Goal: Task Accomplishment & Management: Manage account settings

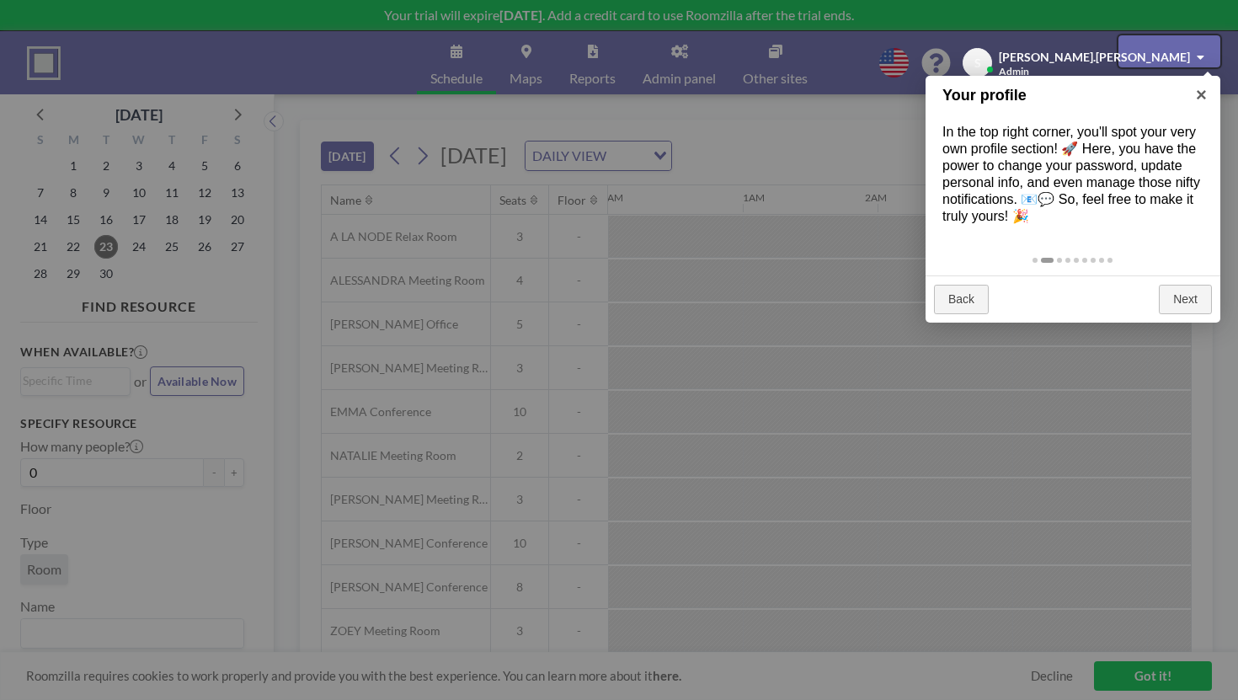
scroll to position [0, 1532]
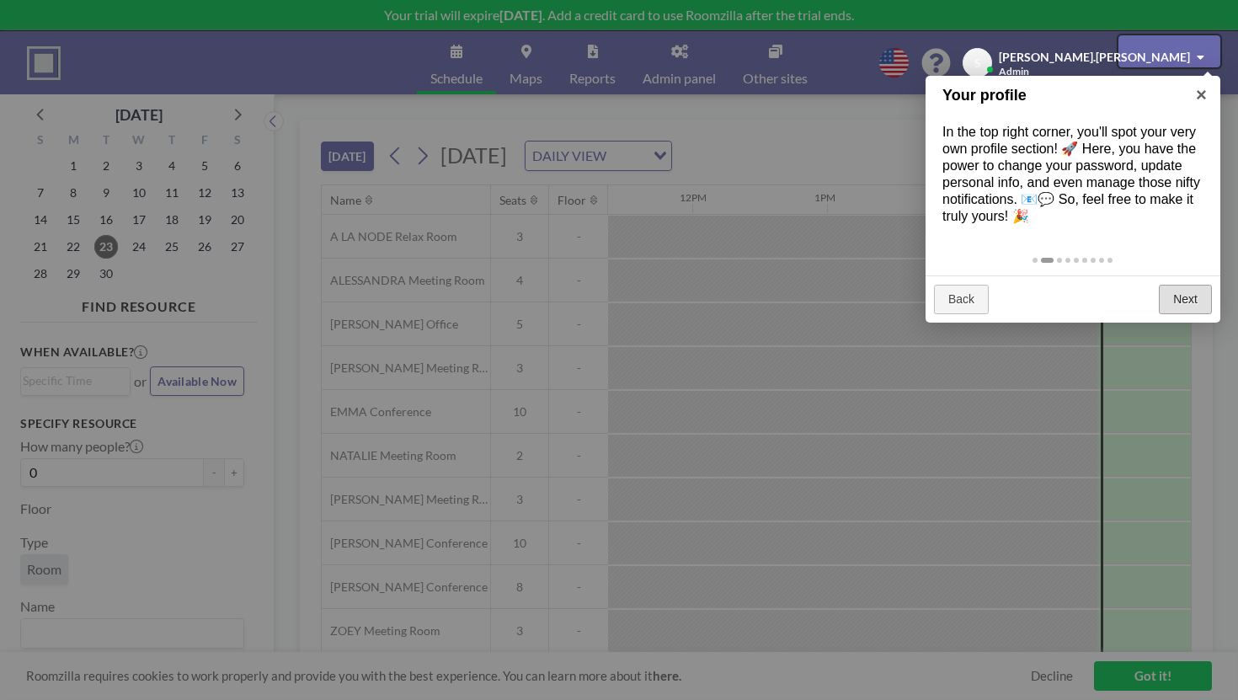
click at [1183, 285] on link "Next" at bounding box center [1185, 300] width 53 height 30
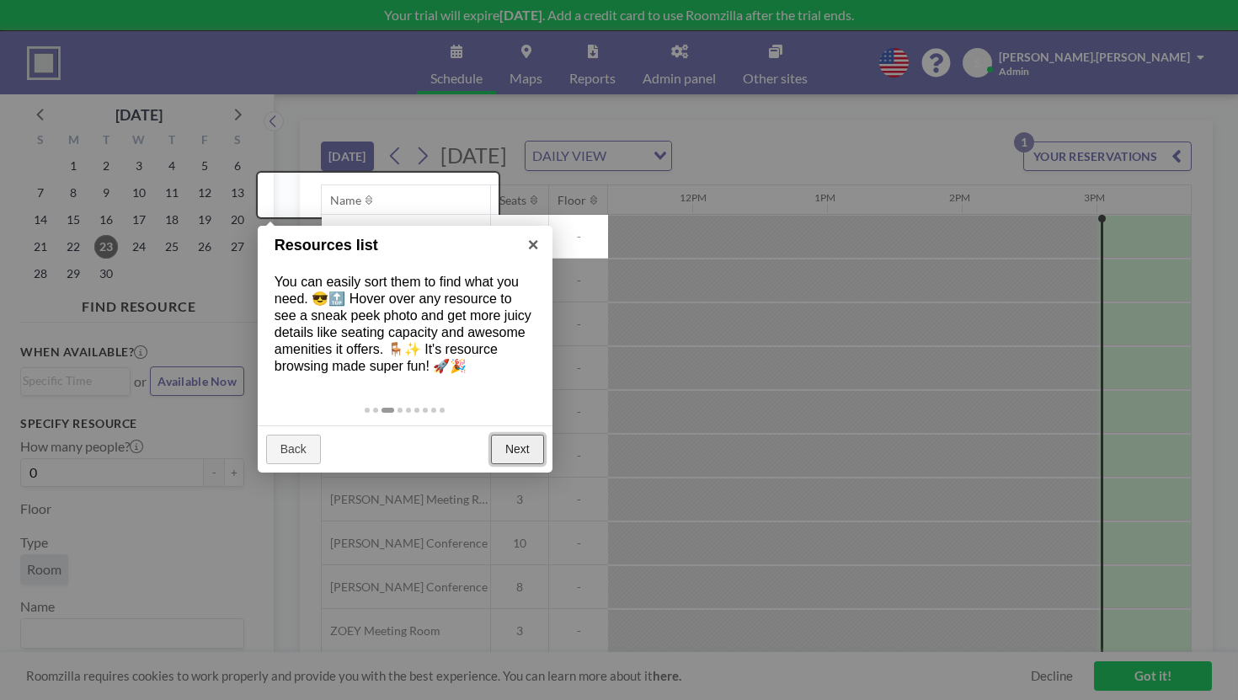
click at [517, 434] on link "Next" at bounding box center [517, 449] width 53 height 30
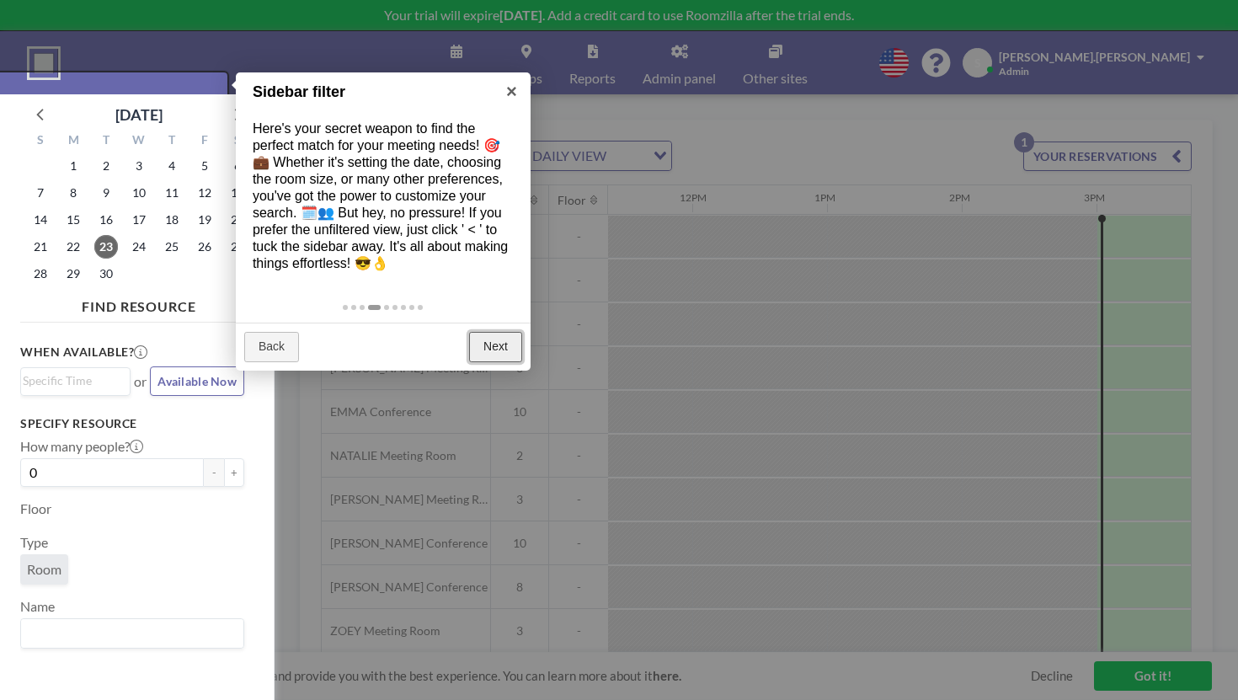
scroll to position [4, 0]
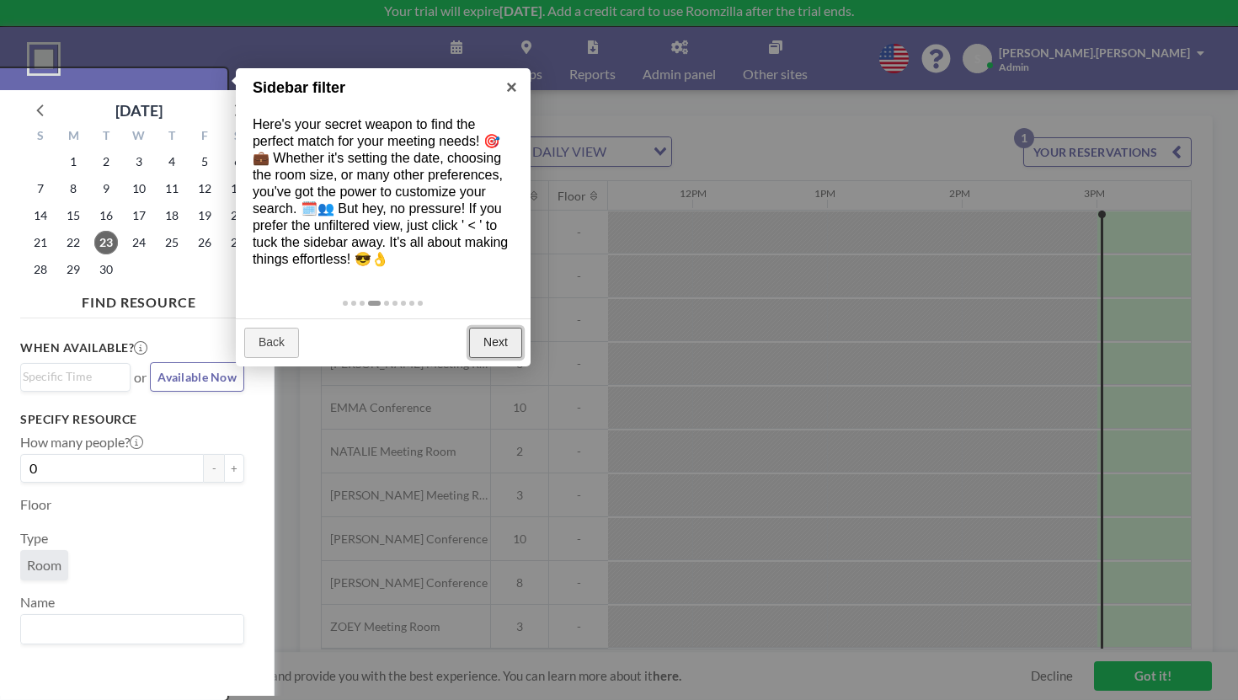
click at [498, 328] on link "Next" at bounding box center [495, 343] width 53 height 30
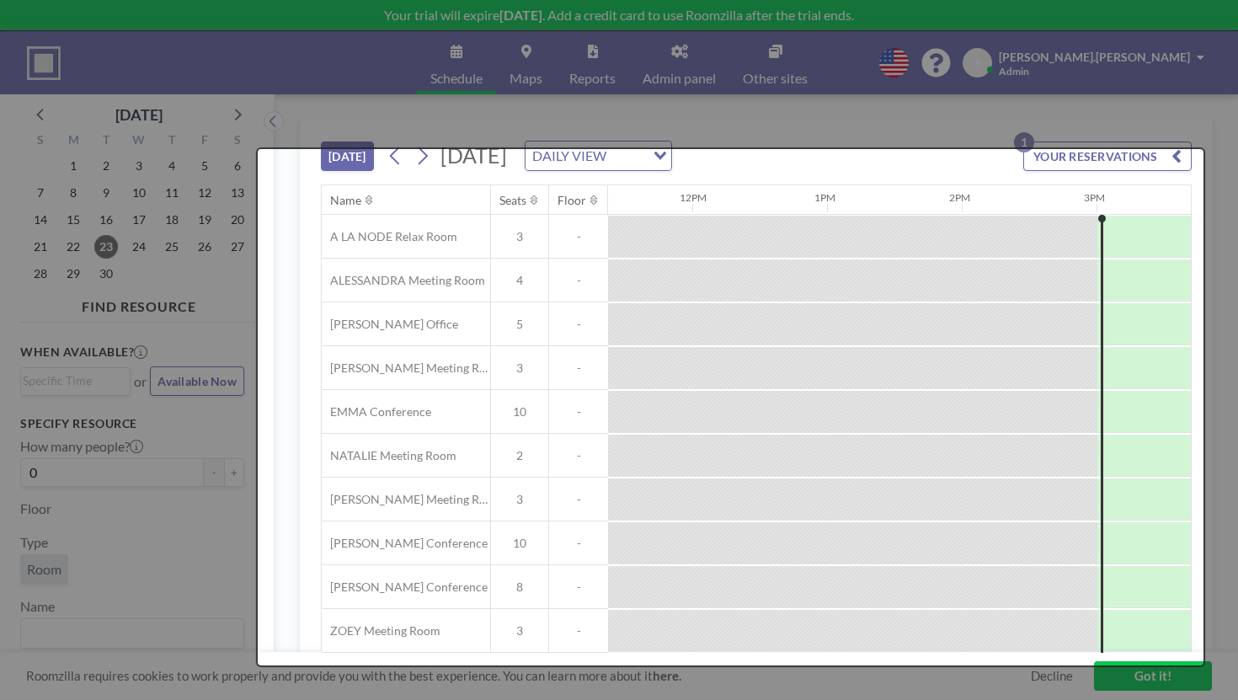
scroll to position [0, 0]
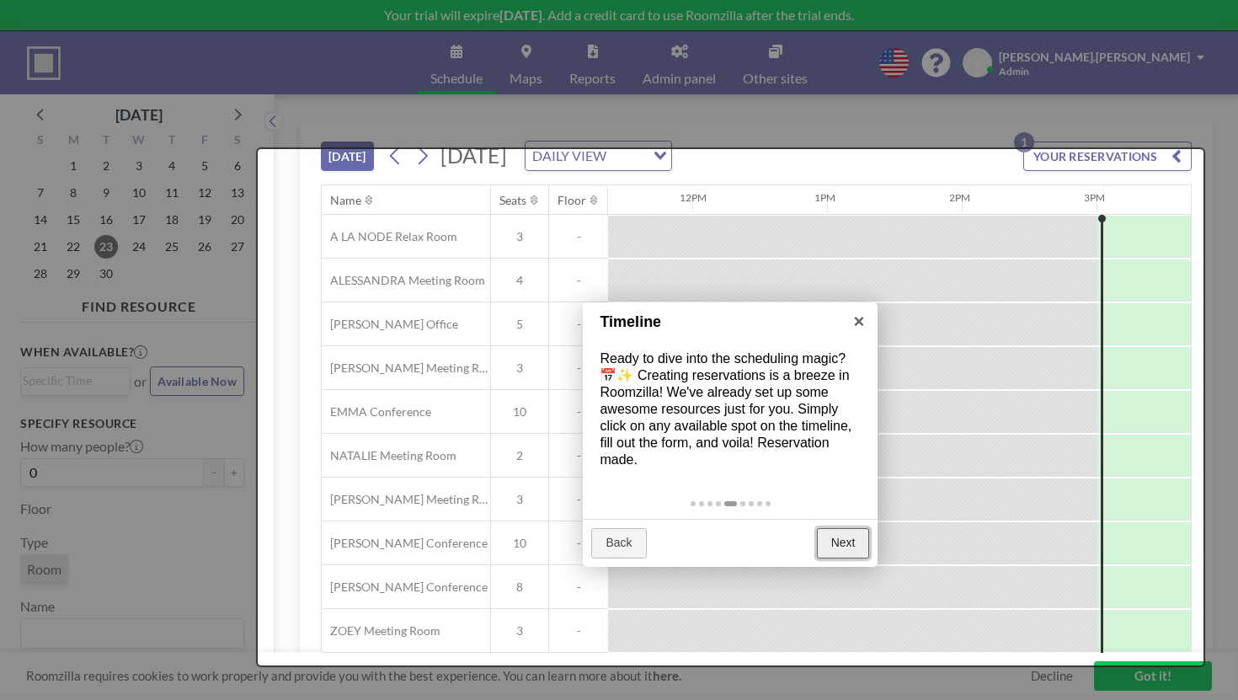
click at [824, 528] on link "Next" at bounding box center [843, 543] width 53 height 30
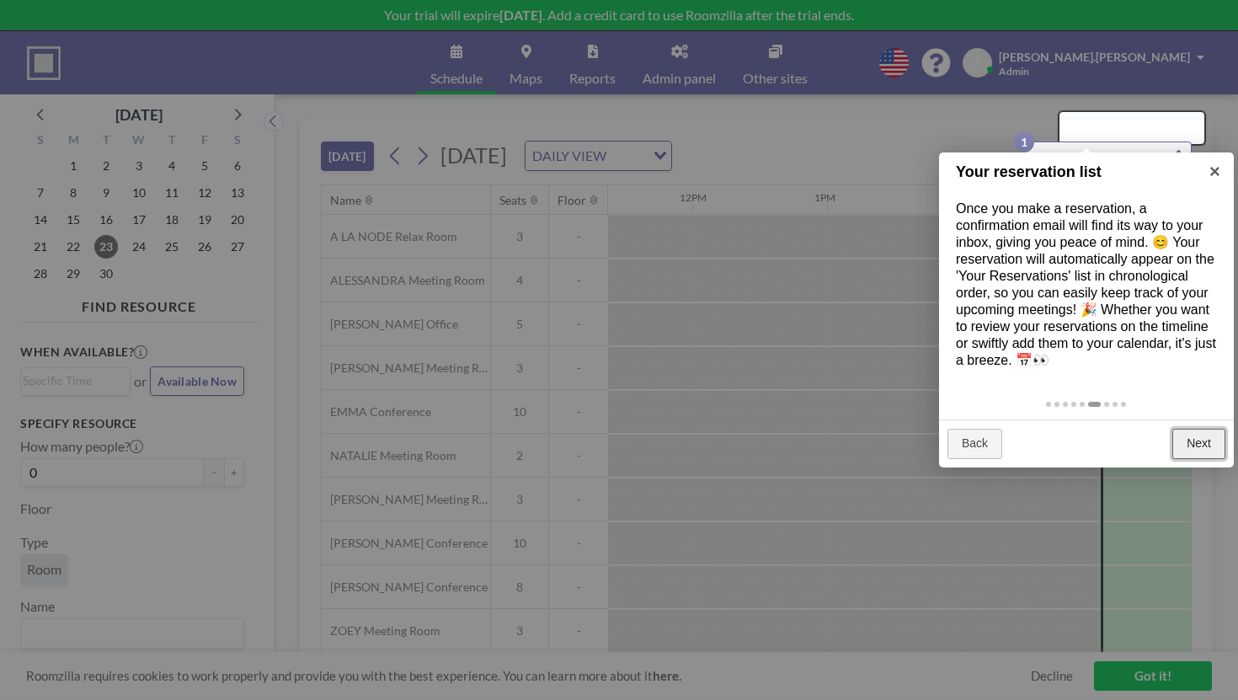
click at [1182, 429] on link "Next" at bounding box center [1198, 444] width 53 height 30
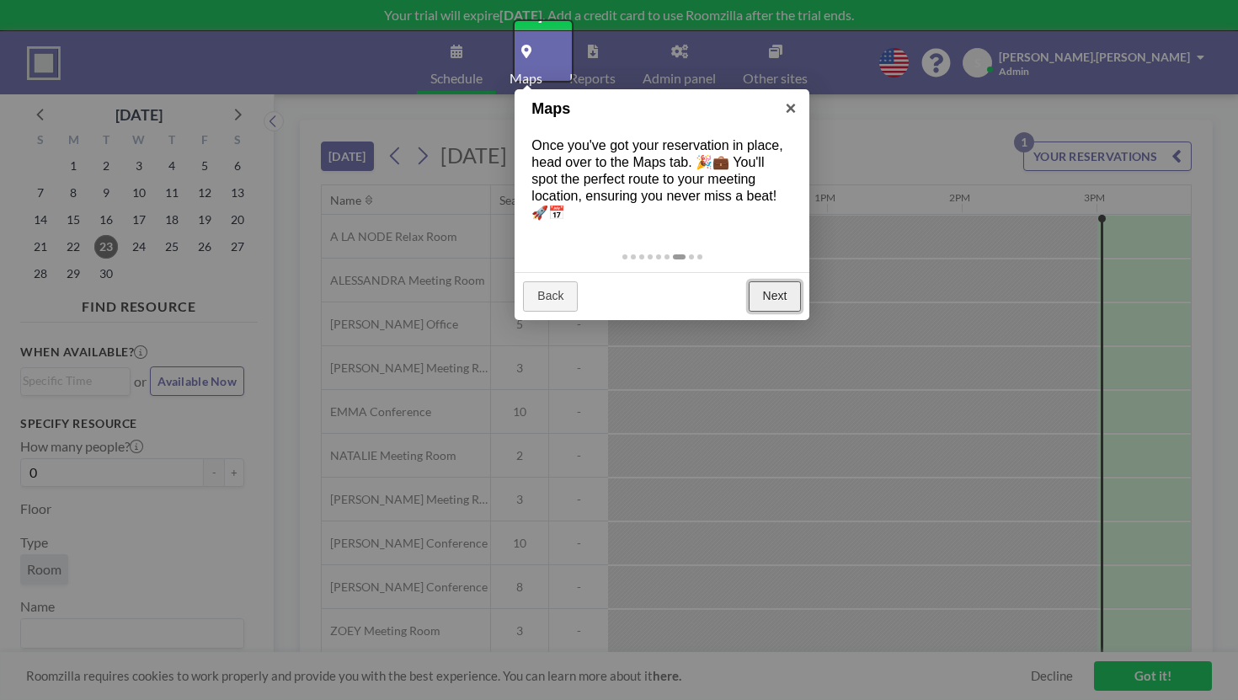
click at [787, 281] on link "Next" at bounding box center [775, 296] width 53 height 30
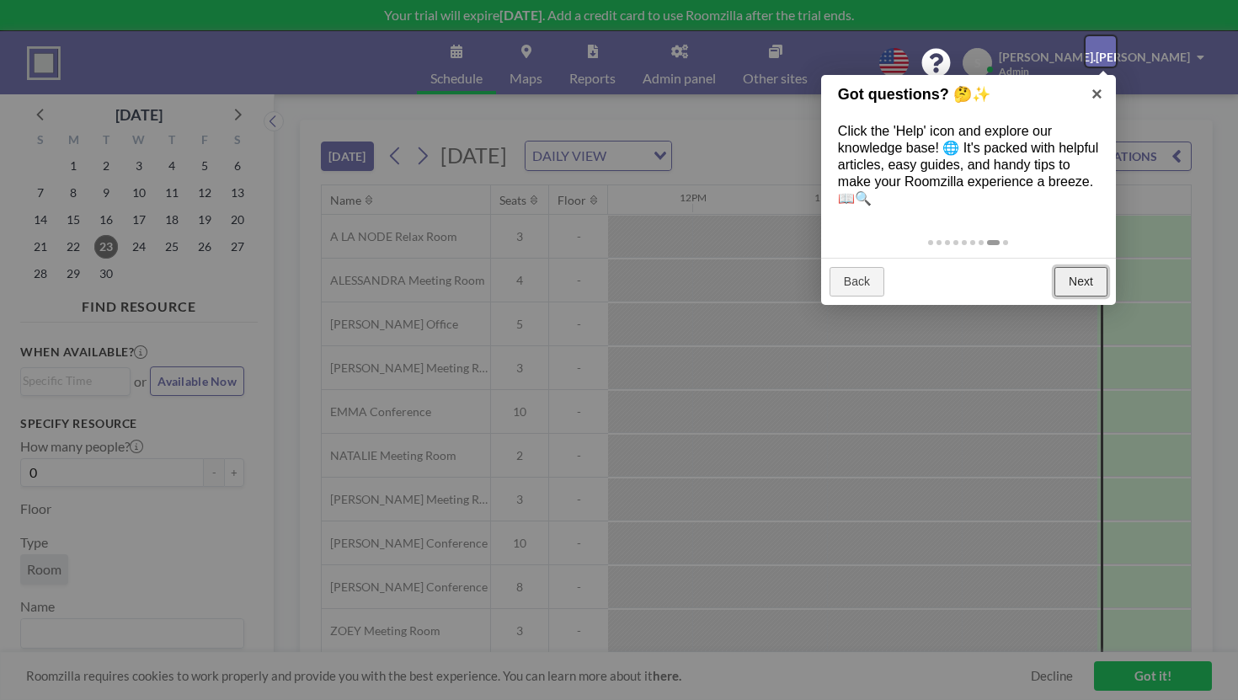
click at [1083, 267] on link "Next" at bounding box center [1080, 282] width 53 height 30
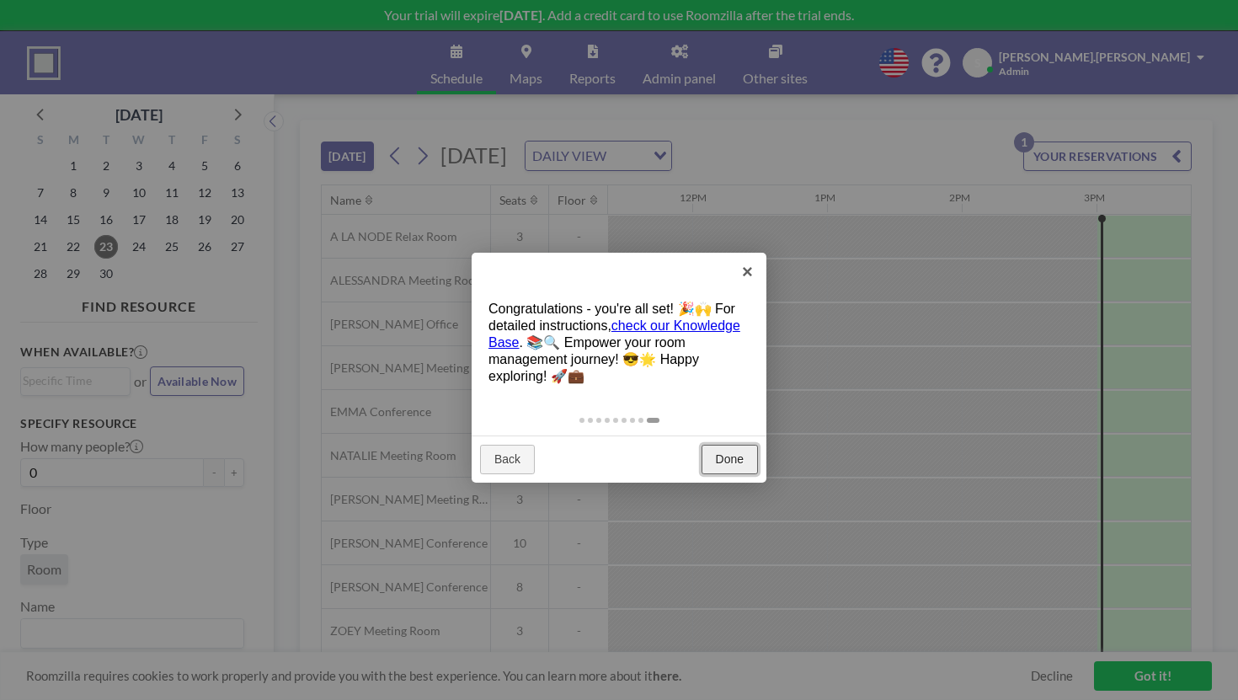
click at [715, 445] on link "Done" at bounding box center [729, 460] width 56 height 30
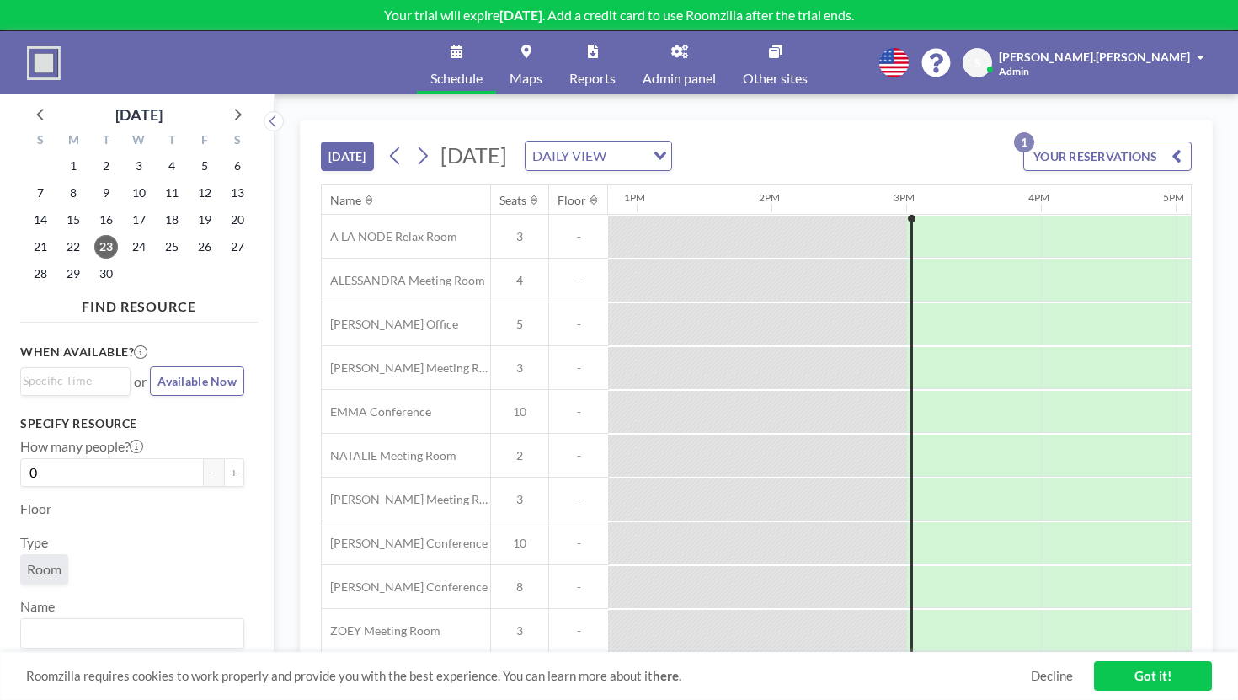
scroll to position [0, 1563]
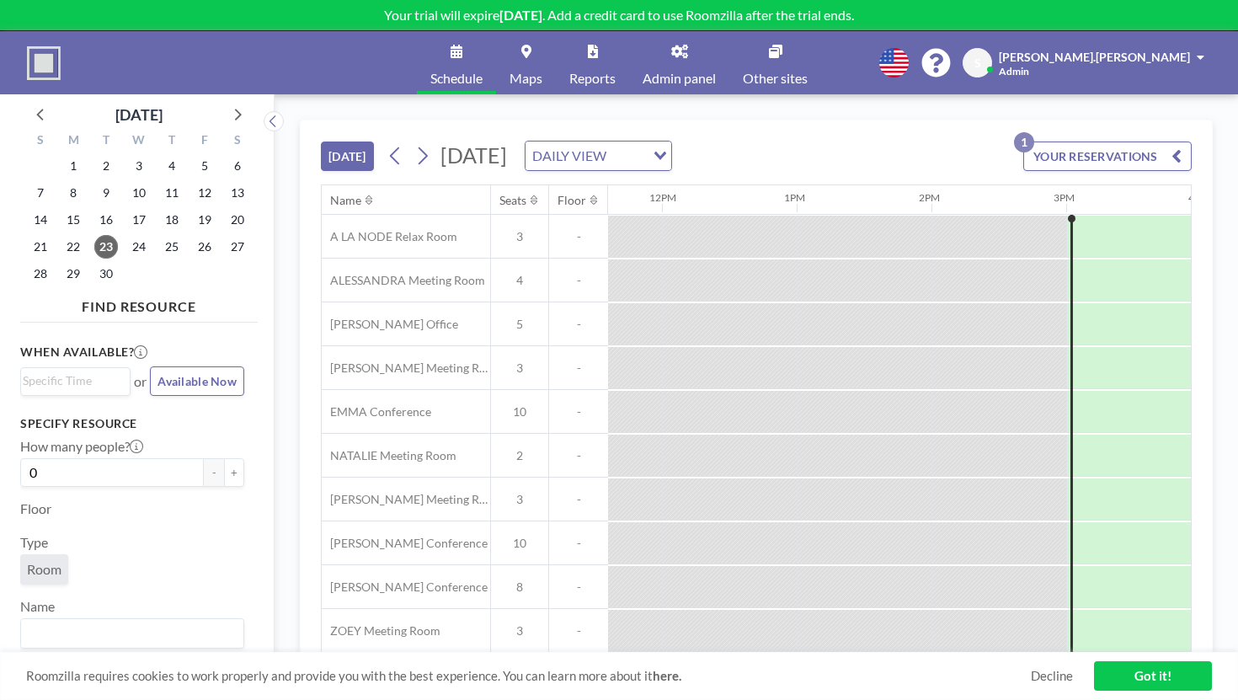
click at [1112, 141] on button "YOUR RESERVATIONS 1" at bounding box center [1107, 155] width 168 height 29
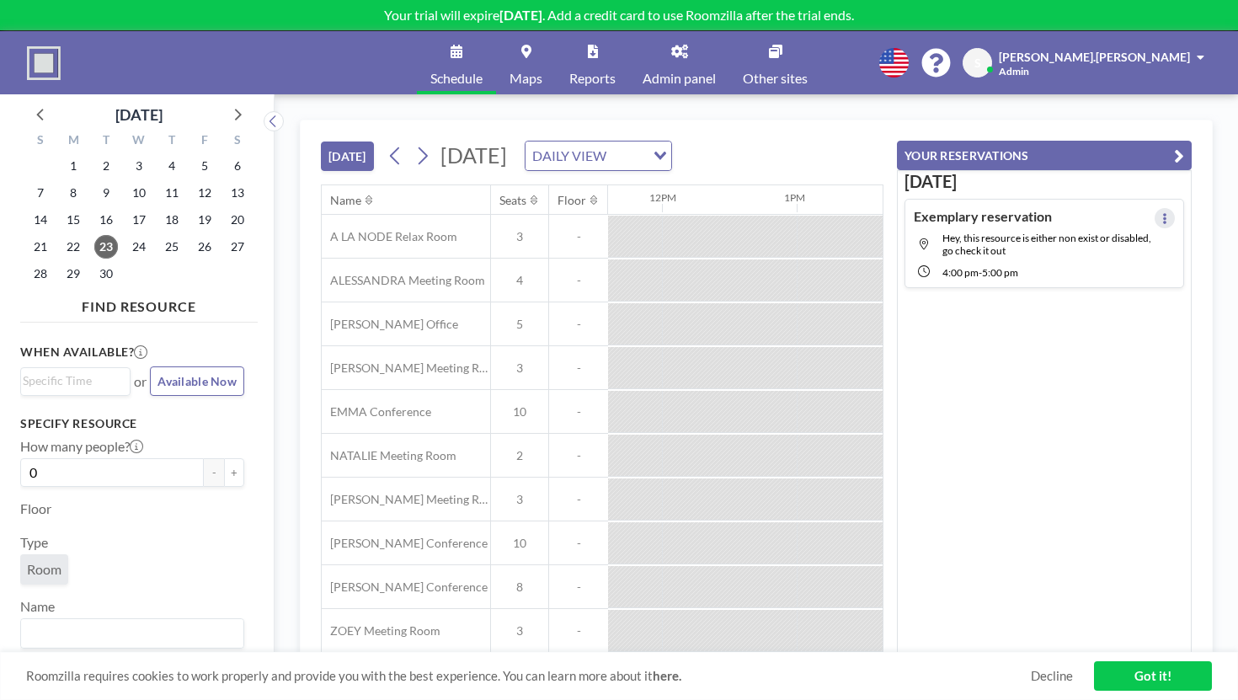
click at [1173, 208] on button at bounding box center [1164, 218] width 20 height 20
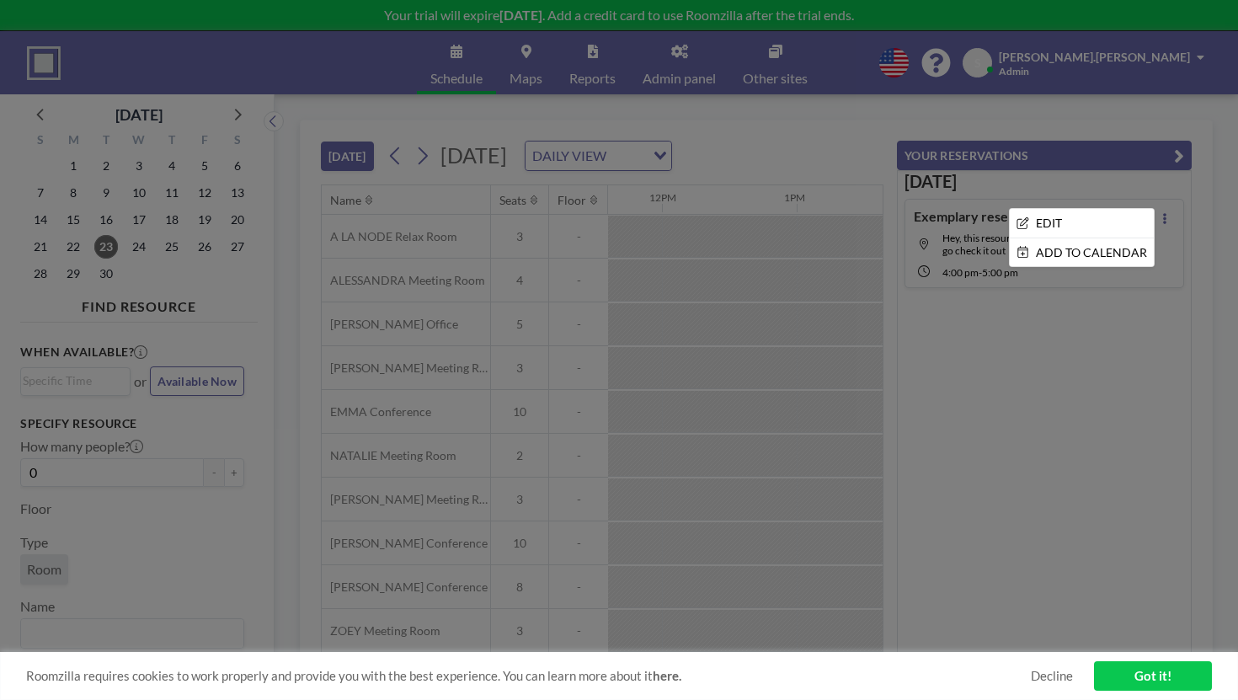
click at [823, 99] on div at bounding box center [619, 350] width 1238 height 700
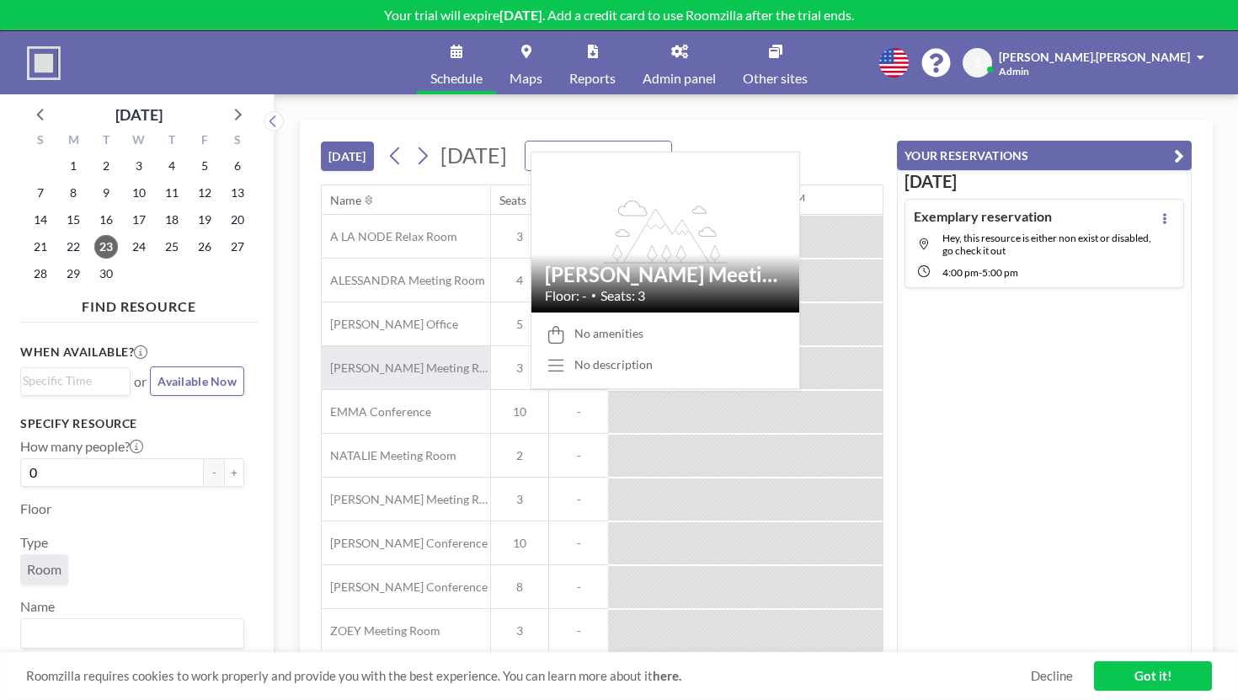
click at [322, 360] on span "[PERSON_NAME] Meeting Room" at bounding box center [406, 367] width 168 height 15
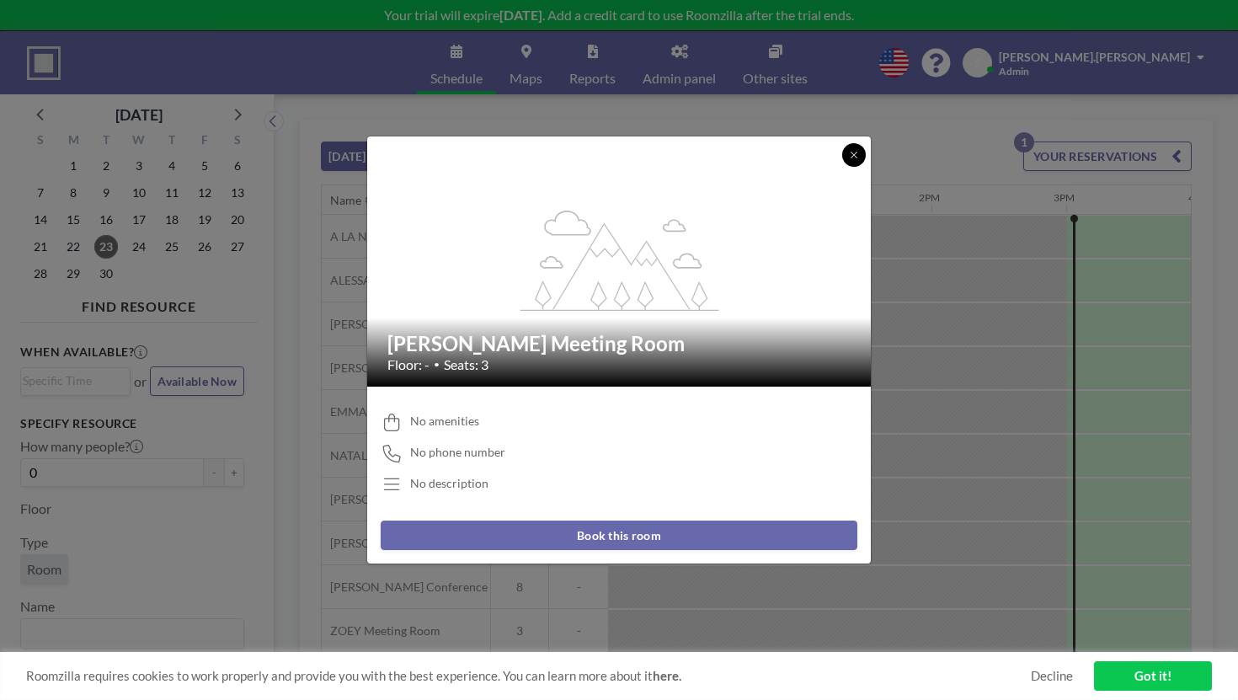
click at [842, 167] on button at bounding box center [854, 155] width 24 height 24
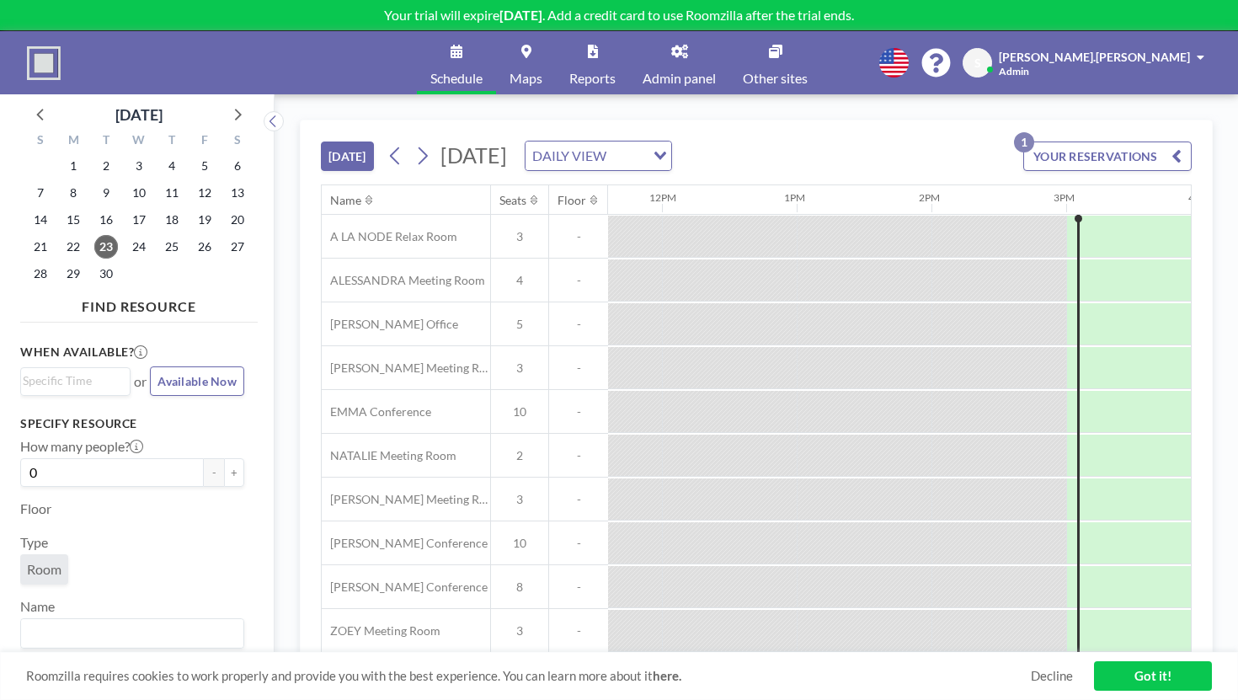
click at [660, 72] on span "Admin panel" at bounding box center [678, 78] width 73 height 13
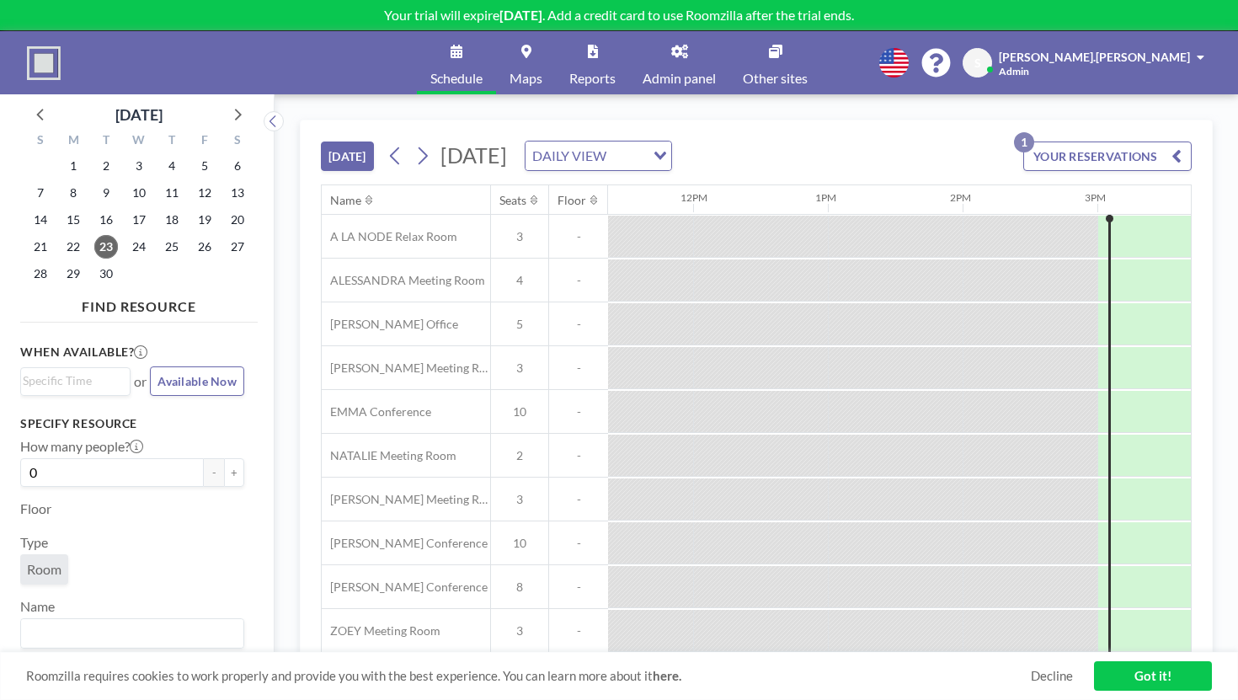
scroll to position [0, 1532]
click at [770, 581] on div "Name Seats Floor 12AM 1AM 2AM 3AM 4AM 5AM 6AM 7AM 8AM 9AM 10AM 11AM 12PM 1PM 2P…" at bounding box center [756, 418] width 869 height 467
